Goal: Transaction & Acquisition: Book appointment/travel/reservation

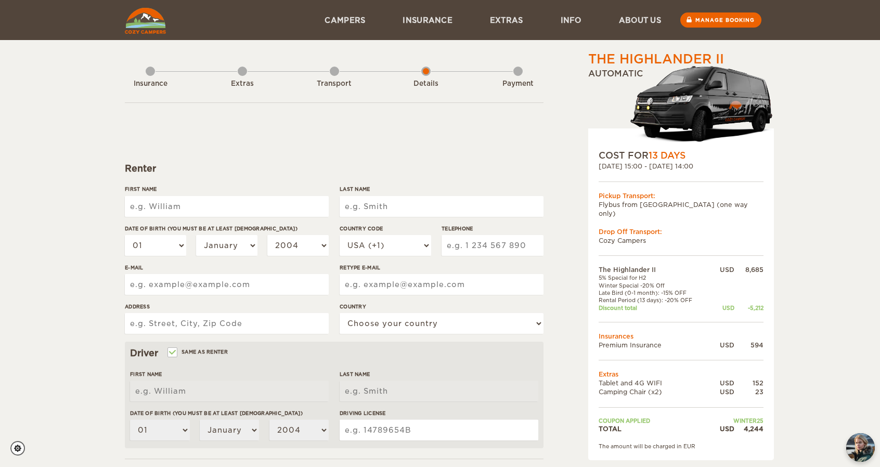
click at [194, 203] on input "First Name" at bounding box center [227, 206] width 204 height 21
type input "Philippe"
type input "Barnabas"
type input "7077903753"
type input "barnabas.philippe@gmail.com"
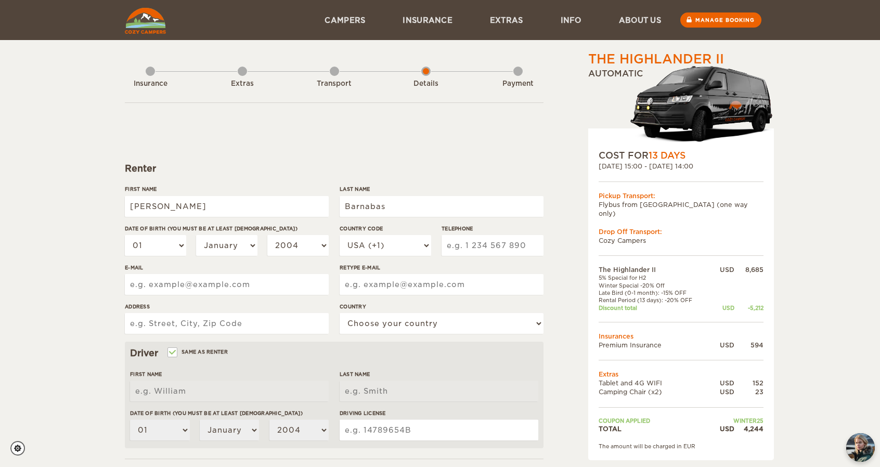
type input "barnabas.philippe@gmail.com"
type input "212 North Humboldt Street"
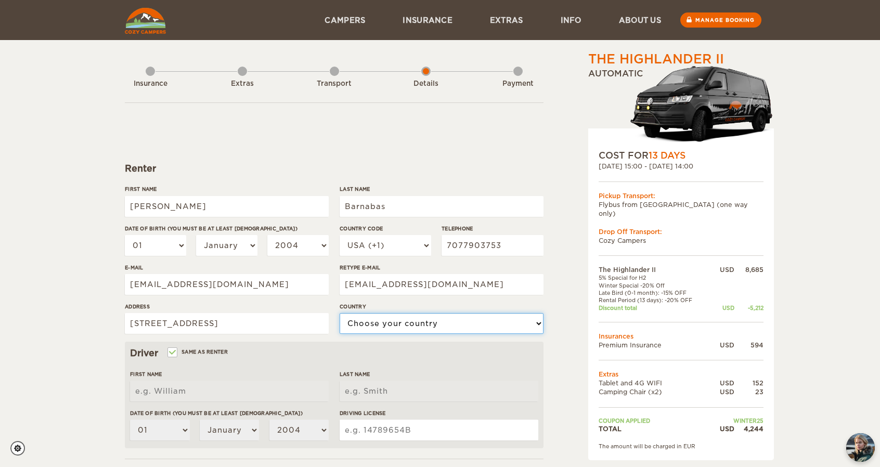
select select "222"
type input "Philippe"
type input "Barnabas"
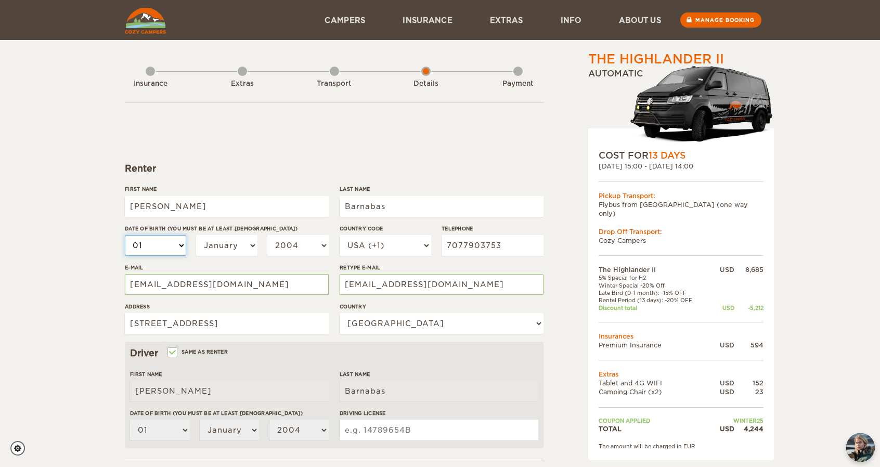
click at [176, 249] on select "01 02 03 04 05 06 07 08 09 10 11 12 13 14 15 16 17 18 19 20 21 22 23 24 25 26 2…" at bounding box center [155, 245] width 61 height 21
select select "24"
click at [125, 235] on select "01 02 03 04 05 06 07 08 09 10 11 12 13 14 15 16 17 18 19 20 21 22 23 24 25 26 2…" at bounding box center [155, 245] width 61 height 21
select select "24"
click at [229, 245] on select "January February March April May June July August September October November De…" at bounding box center [226, 245] width 61 height 21
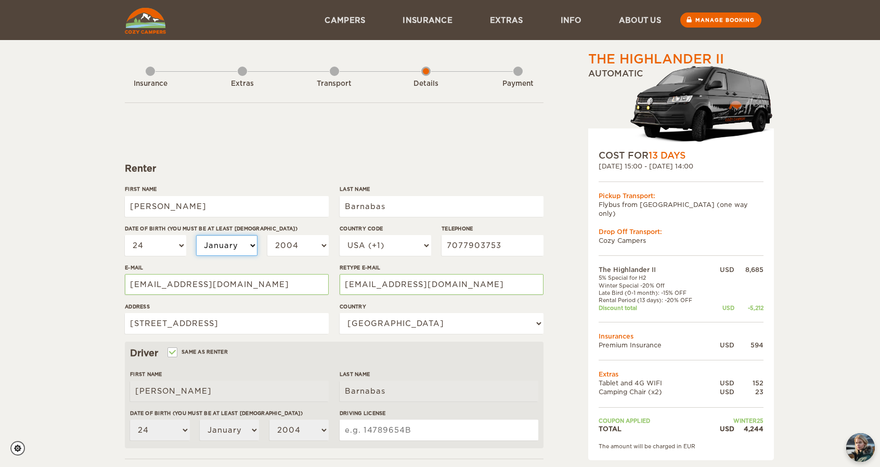
select select "08"
click at [196, 235] on select "January February March April May June July August September October November De…" at bounding box center [226, 245] width 61 height 21
select select "08"
click at [315, 243] on select "2004 2003 2002 2001 2000 1999 1998 1997 1996 1995 1994 1993 1992 1991 1990 1989…" at bounding box center [297, 245] width 61 height 21
select select "1987"
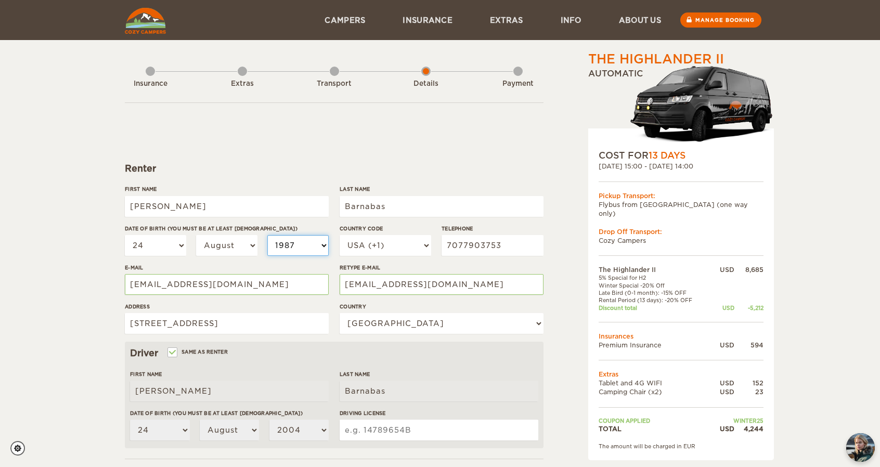
click at [267, 235] on select "2004 2003 2002 2001 2000 1999 1998 1997 1996 1995 1994 1993 1992 1991 1990 1989…" at bounding box center [297, 245] width 61 height 21
select select "1987"
click at [308, 259] on div "01 02 03 04 05 06 07 08 09 10 11 12 13 14 15 16 17 18 19 20 21 22 23 24 25 26 2…" at bounding box center [227, 249] width 204 height 29
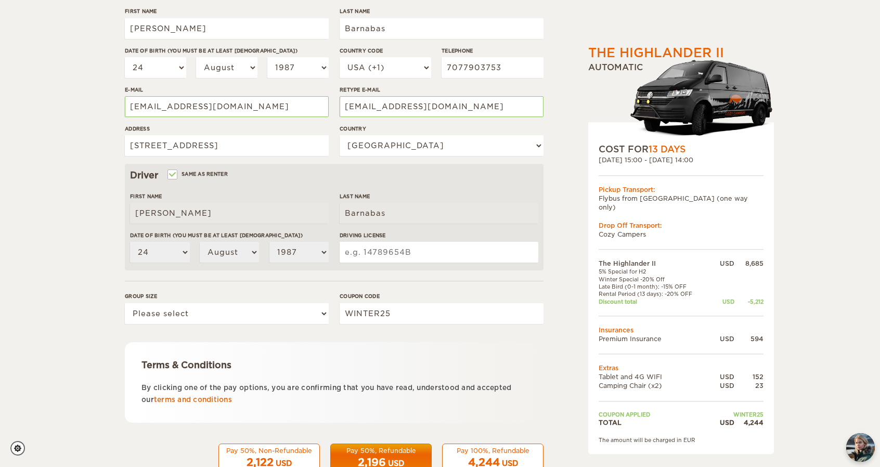
scroll to position [179, 0]
click at [379, 253] on input "Driving License" at bounding box center [439, 251] width 199 height 21
type input "y"
type input "Y4488806"
click at [243, 309] on select "Please select 1 2" at bounding box center [227, 312] width 204 height 21
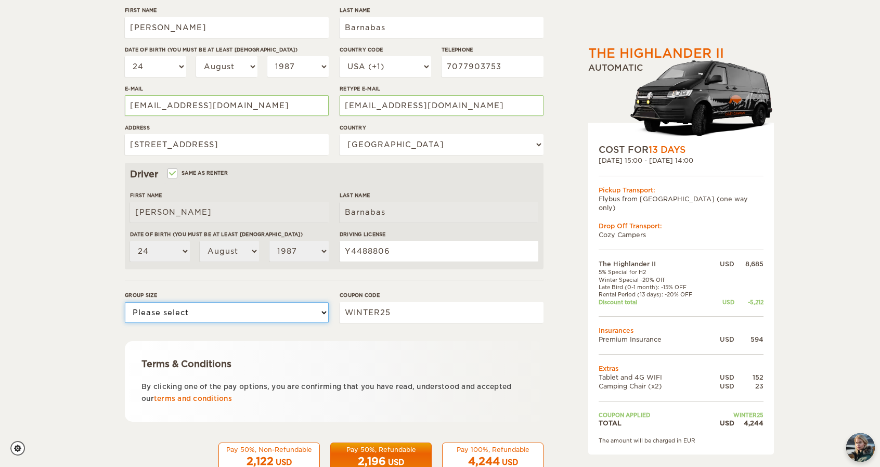
select select "2"
click at [125, 302] on select "Please select 1 2" at bounding box center [227, 312] width 204 height 21
click at [397, 325] on div "Coupon code WINTER25" at bounding box center [442, 310] width 204 height 39
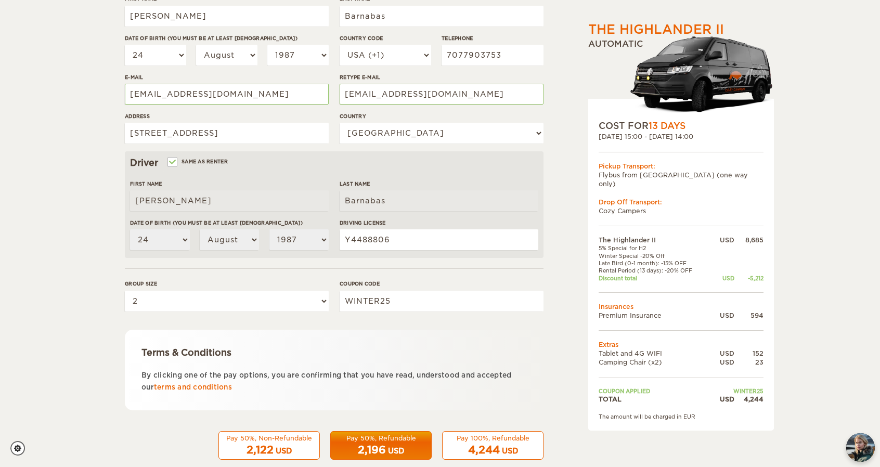
scroll to position [209, 0]
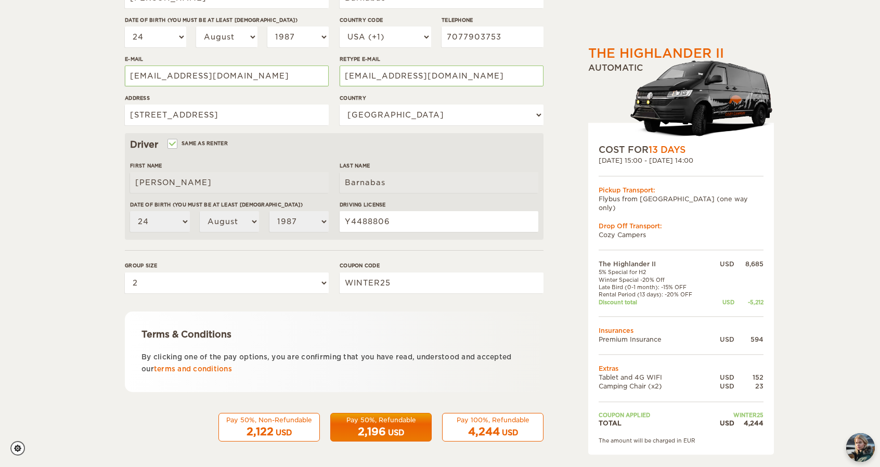
click at [391, 427] on div "USD" at bounding box center [396, 432] width 16 height 10
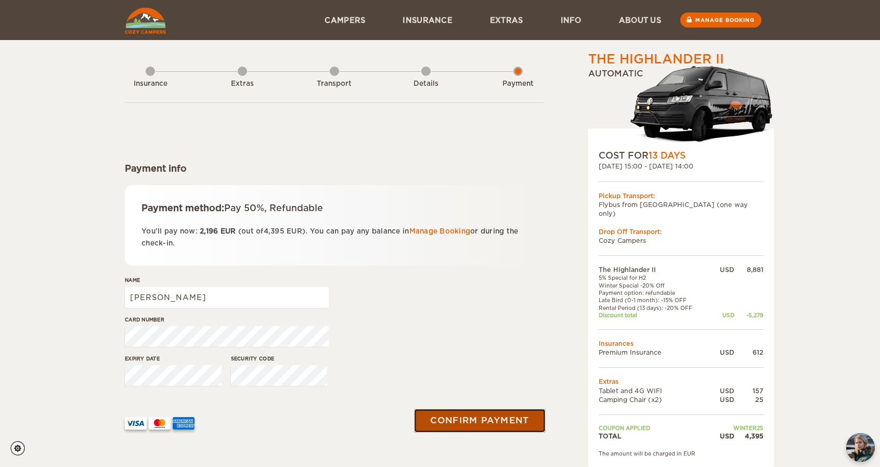
click at [483, 422] on button "Confirm payment" at bounding box center [479, 420] width 131 height 23
